Goal: Task Accomplishment & Management: Use online tool/utility

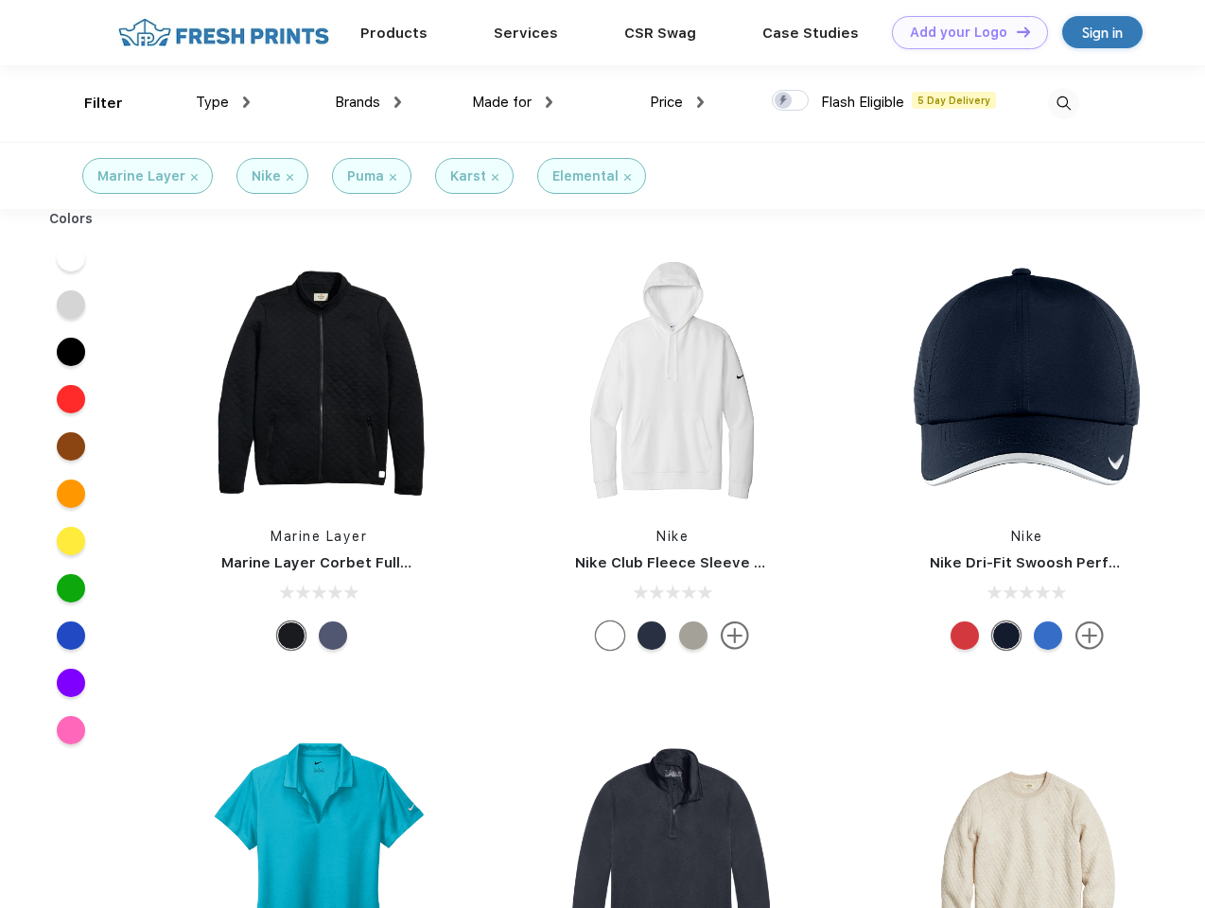
scroll to position [1, 0]
click at [963, 32] on link "Add your Logo Design Tool" at bounding box center [970, 32] width 156 height 33
click at [0, 0] on div "Design Tool" at bounding box center [0, 0] width 0 height 0
click at [1015, 31] on link "Add your Logo Design Tool" at bounding box center [970, 32] width 156 height 33
click at [91, 103] on div "Filter" at bounding box center [103, 104] width 39 height 22
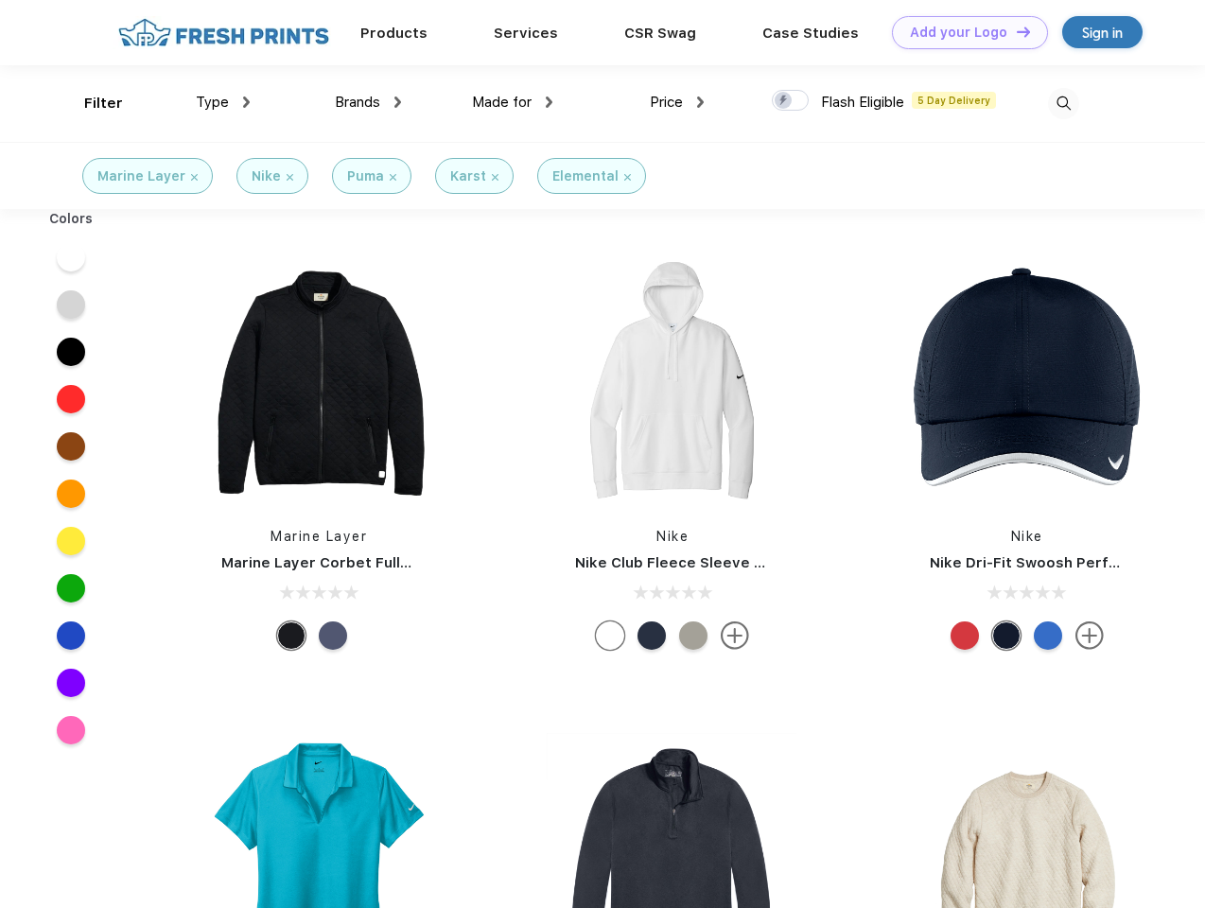
click at [223, 102] on span "Type" at bounding box center [212, 102] width 33 height 17
click at [368, 102] on span "Brands" at bounding box center [357, 102] width 45 height 17
click at [513, 102] on span "Made for" at bounding box center [502, 102] width 60 height 17
click at [677, 102] on span "Price" at bounding box center [666, 102] width 33 height 17
click at [791, 101] on div at bounding box center [790, 100] width 37 height 21
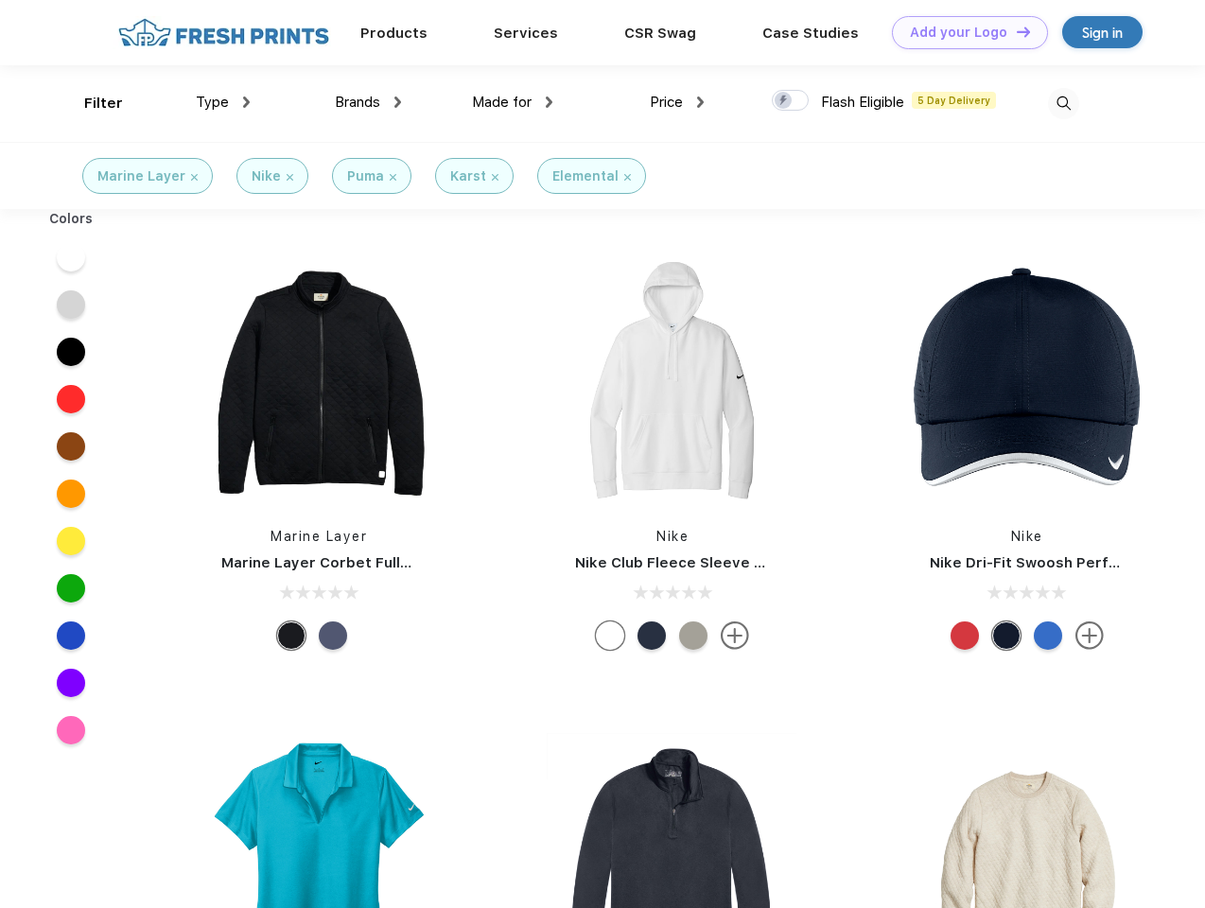
click at [784, 101] on input "checkbox" at bounding box center [778, 95] width 12 height 12
checkbox input "true"
